Goal: Browse casually: Explore the website without a specific task or goal

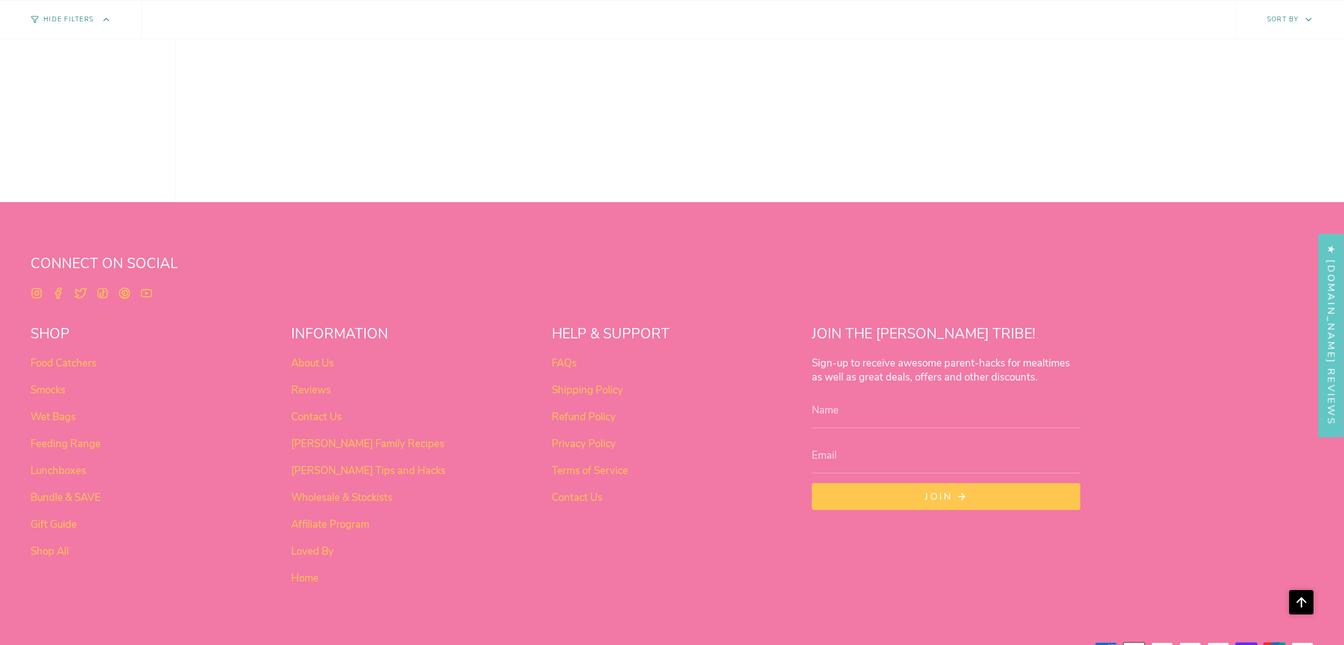
scroll to position [1109, 0]
